Goal: Task Accomplishment & Management: Manage account settings

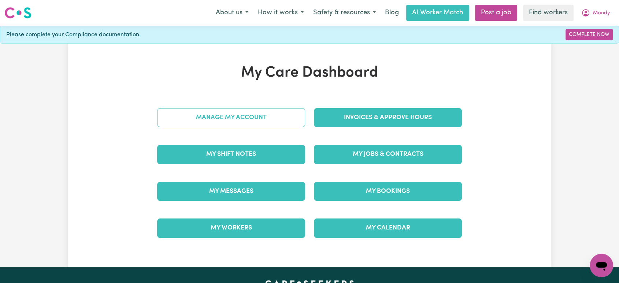
click at [279, 113] on link "Manage My Account" at bounding box center [231, 117] width 148 height 19
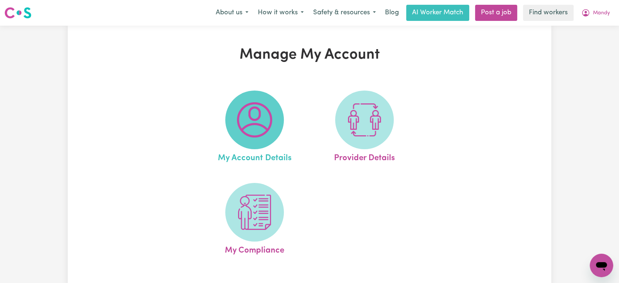
click at [258, 122] on img at bounding box center [254, 119] width 35 height 35
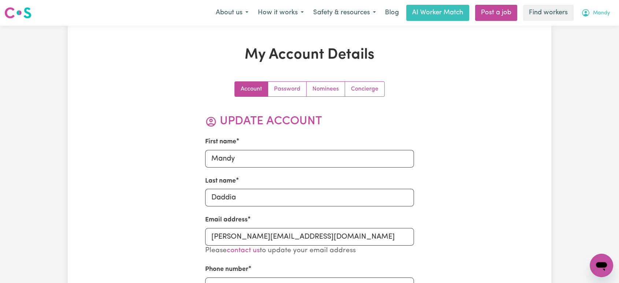
click at [597, 15] on span "Mandy" at bounding box center [601, 13] width 17 height 8
click at [596, 32] on link "My Dashboard" at bounding box center [586, 29] width 58 height 14
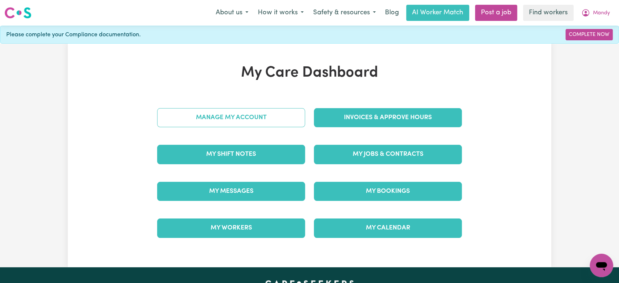
click at [247, 113] on link "Manage My Account" at bounding box center [231, 117] width 148 height 19
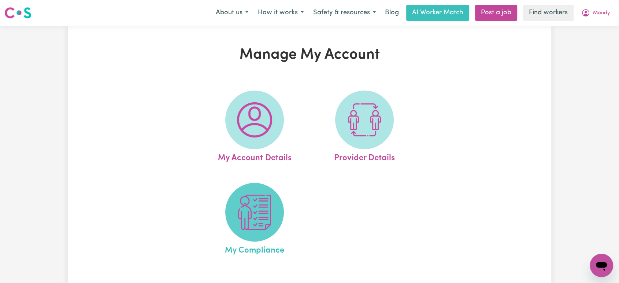
click at [255, 225] on img at bounding box center [254, 212] width 35 height 35
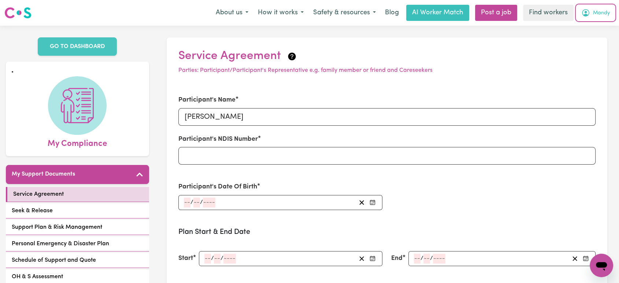
click at [592, 16] on button "Mandy" at bounding box center [596, 12] width 38 height 15
click at [597, 41] on link "Logout" at bounding box center [586, 42] width 58 height 14
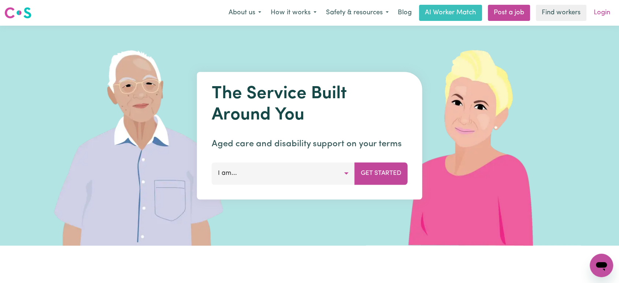
click at [602, 12] on link "Login" at bounding box center [602, 13] width 25 height 16
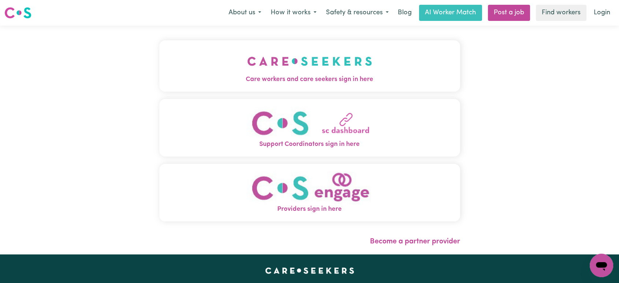
click at [248, 70] on img "Care workers and care seekers sign in here" at bounding box center [309, 61] width 125 height 27
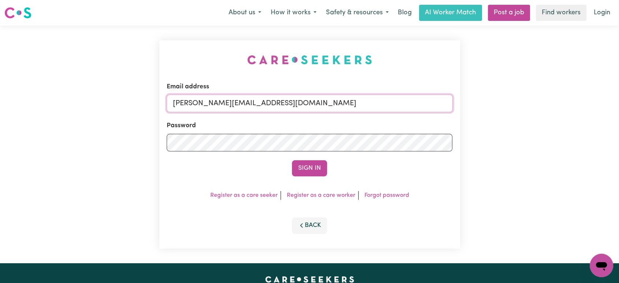
click at [335, 109] on input "[PERSON_NAME][EMAIL_ADDRESS][DOMAIN_NAME]" at bounding box center [310, 104] width 286 height 18
drag, startPoint x: 348, startPoint y: 105, endPoint x: 211, endPoint y: 104, distance: 137.1
click at [211, 104] on input "[EMAIL_ADDRESS][DOMAIN_NAME]" at bounding box center [310, 104] width 286 height 18
type input "[EMAIL_ADDRESS][DOMAIN_NAME]"
click at [306, 168] on button "Sign In" at bounding box center [309, 168] width 35 height 16
